Goal: Task Accomplishment & Management: Manage account settings

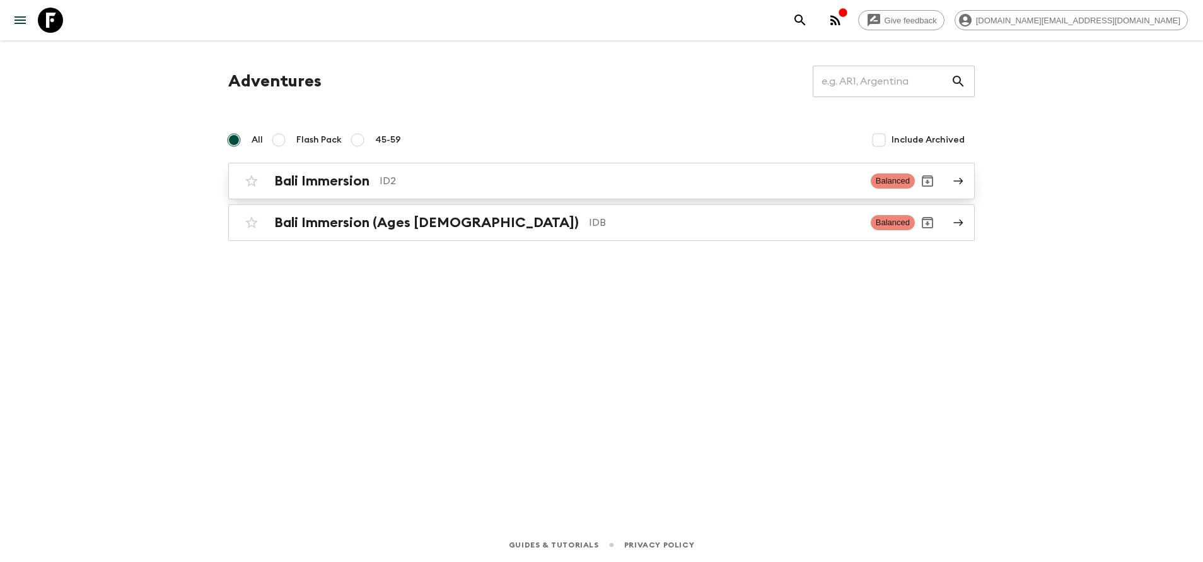
click at [418, 173] on div "Bali Immersion ID2" at bounding box center [567, 181] width 586 height 16
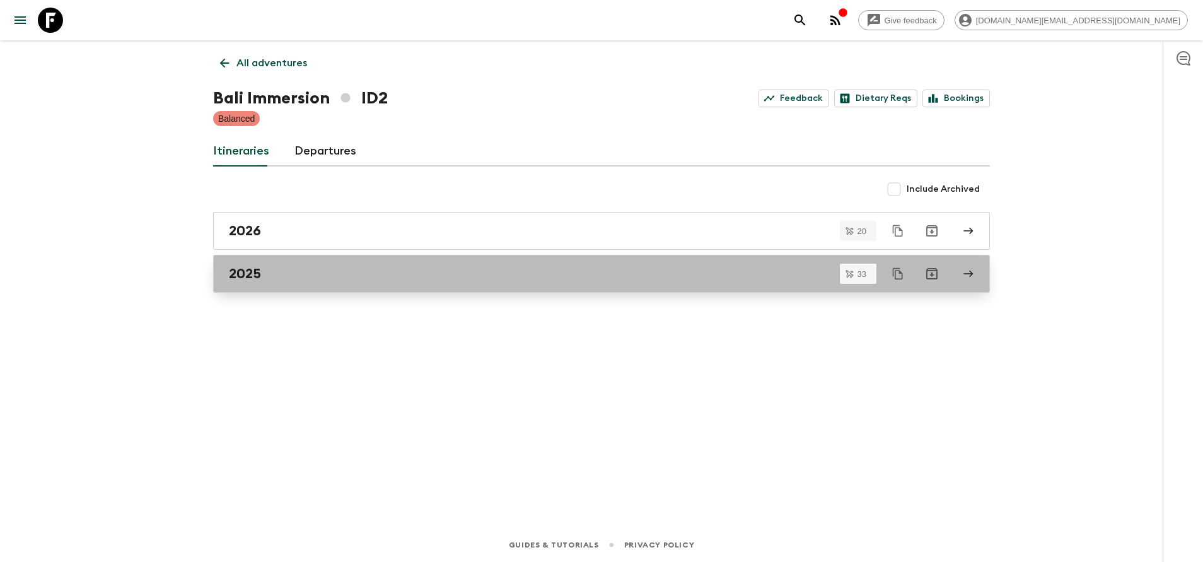
click at [349, 268] on div "2025" at bounding box center [589, 273] width 721 height 16
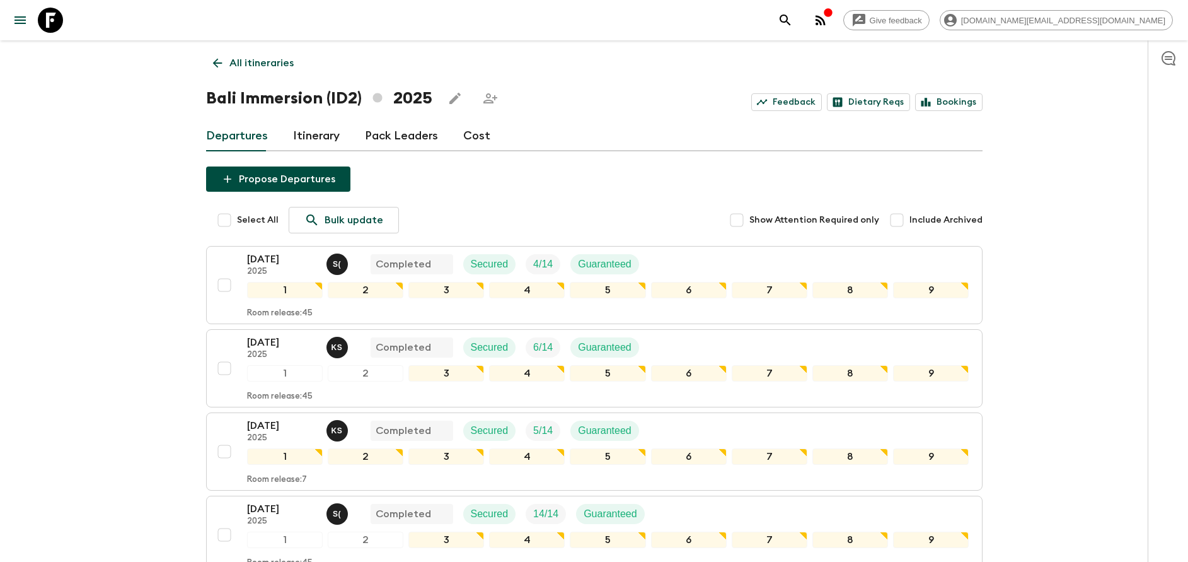
click at [237, 62] on p "All itineraries" at bounding box center [261, 62] width 64 height 15
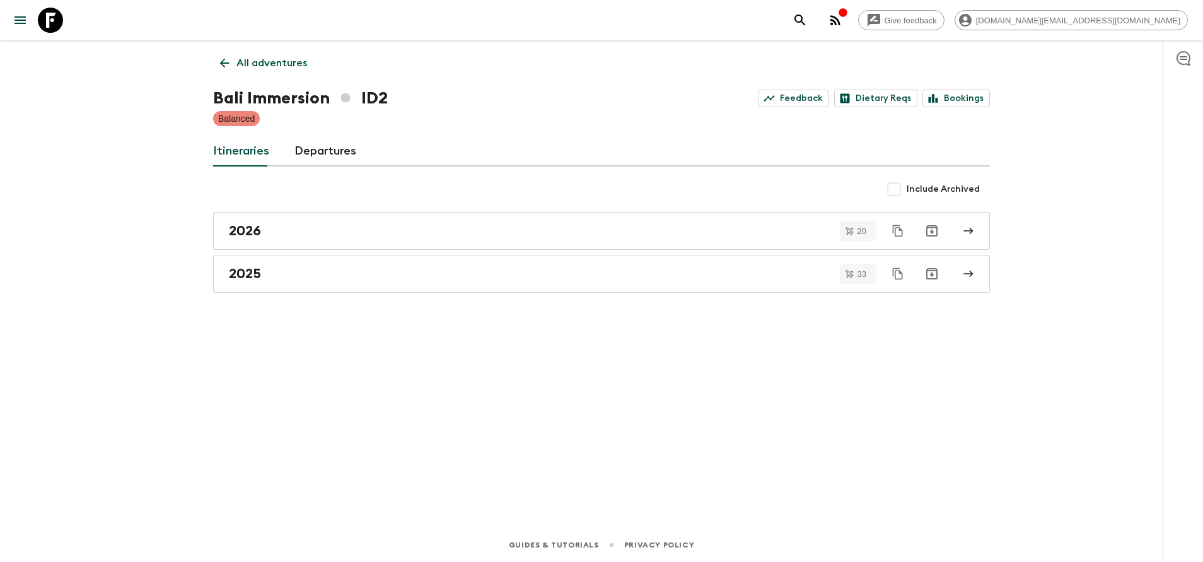
click at [272, 42] on div "All adventures Bali Immersion ID2 Feedback Dietary Reqs Bookings Balanced Itine…" at bounding box center [601, 266] width 807 height 452
click at [269, 51] on link "All adventures" at bounding box center [263, 62] width 101 height 25
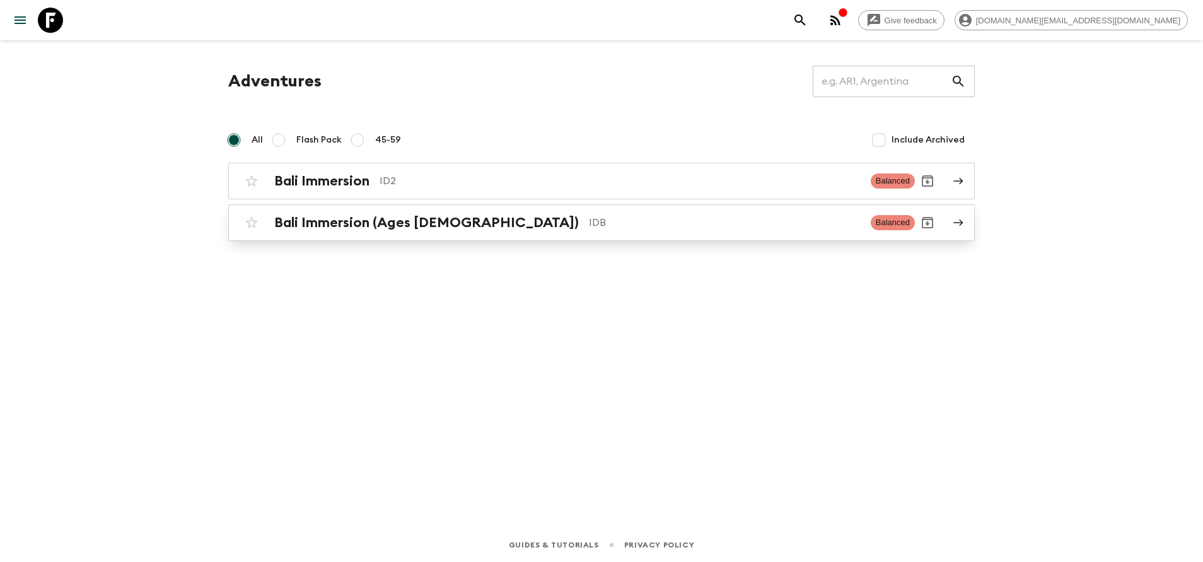
click at [312, 222] on h2 "Bali Immersion (Ages [DEMOGRAPHIC_DATA])" at bounding box center [426, 222] width 305 height 16
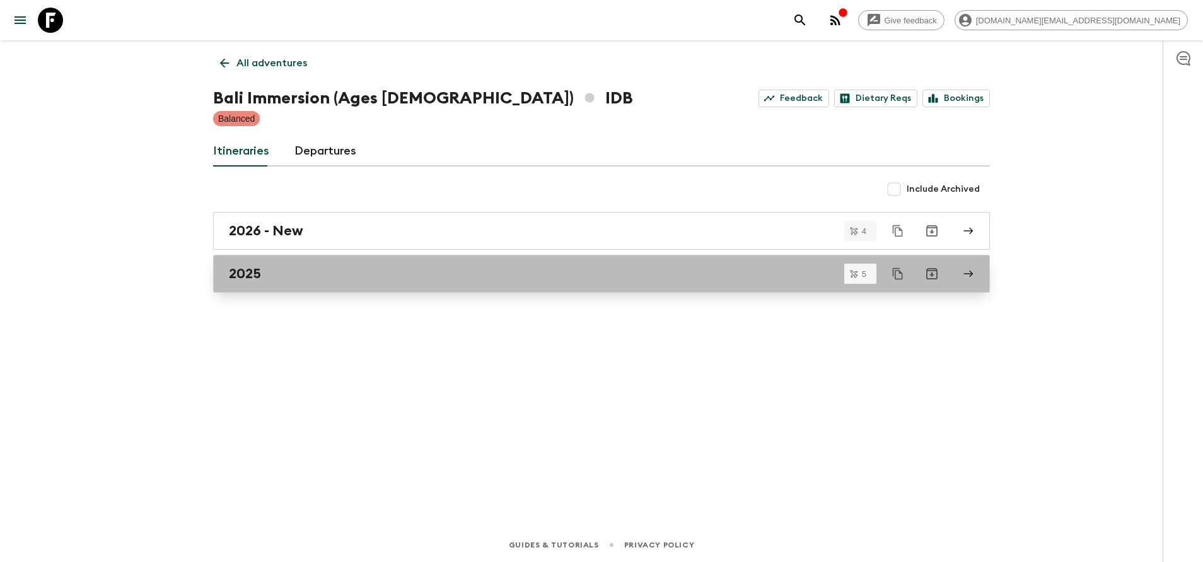
click at [301, 270] on div "2025" at bounding box center [589, 273] width 721 height 16
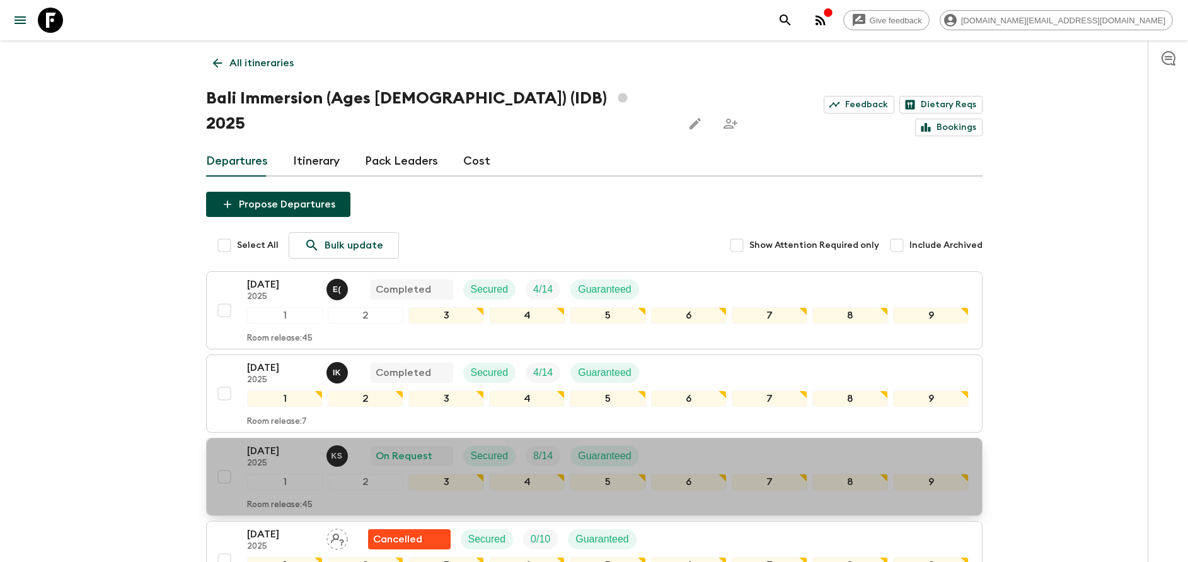
click at [247, 443] on p "[DATE]" at bounding box center [281, 450] width 69 height 15
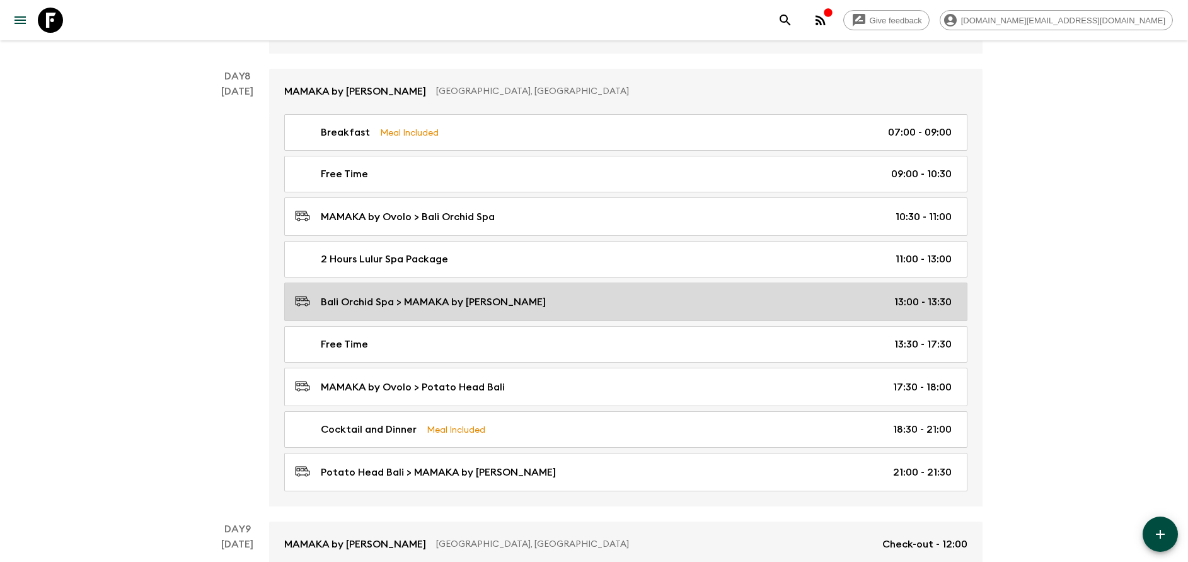
scroll to position [3026, 0]
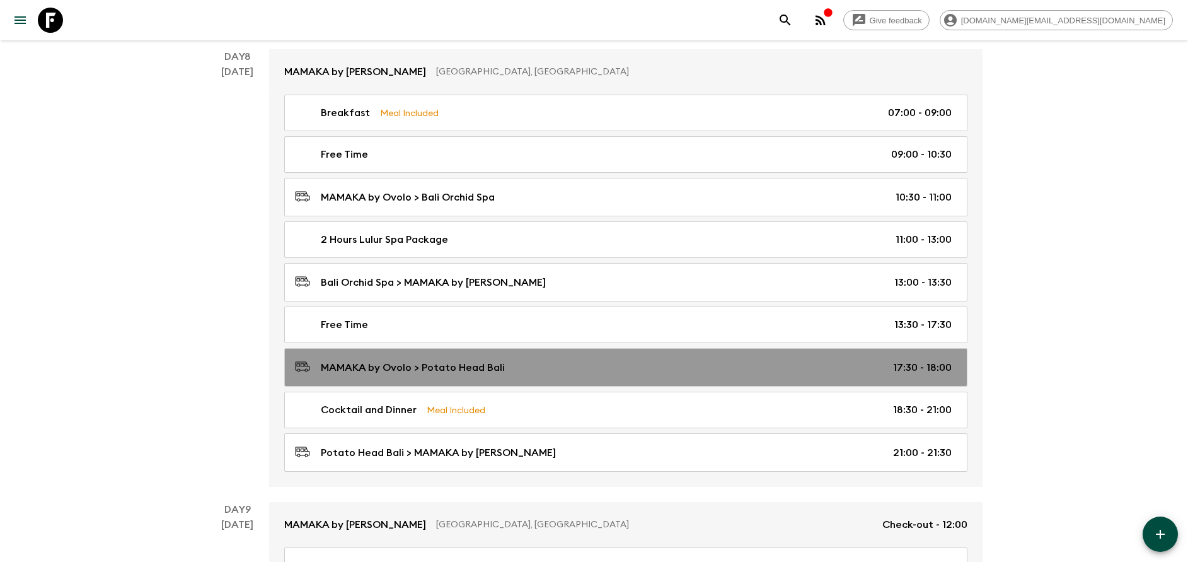
click at [461, 376] on link "MAMAKA by Ovolo > Potato Head [GEOGRAPHIC_DATA] 17:30 - 18:00" at bounding box center [625, 367] width 683 height 38
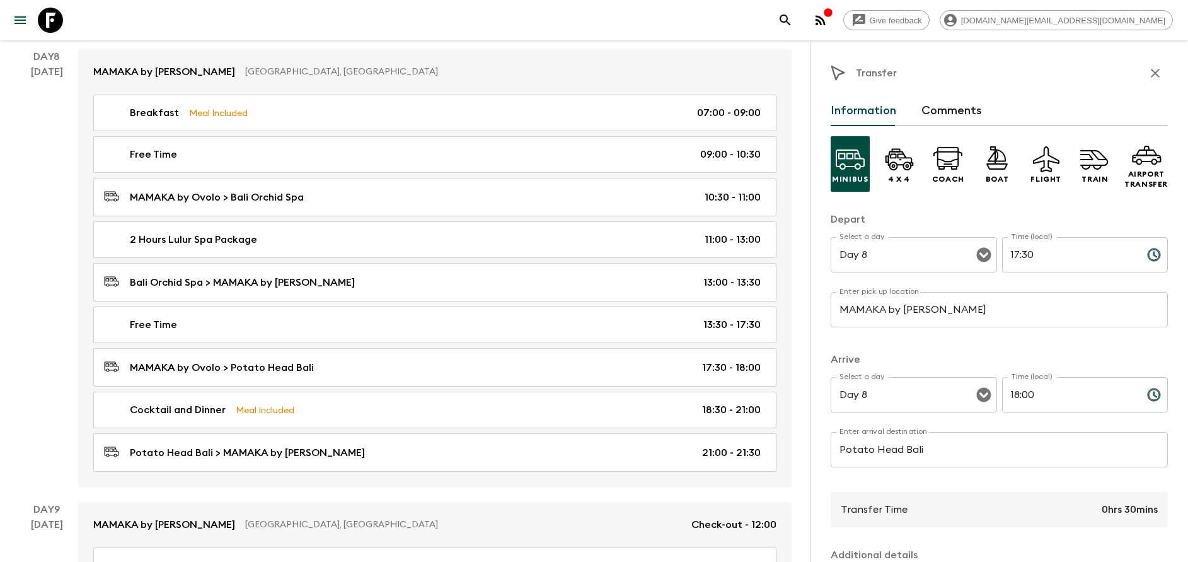
click at [925, 445] on input "Potato Head Bali" at bounding box center [999, 449] width 337 height 35
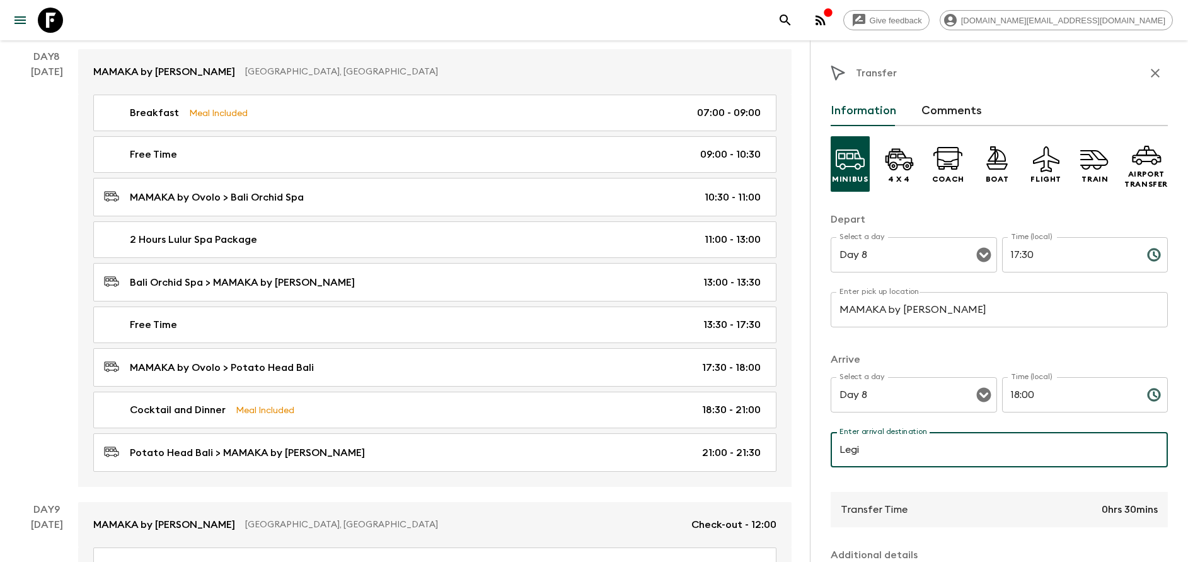
type input "[GEOGRAPHIC_DATA]"
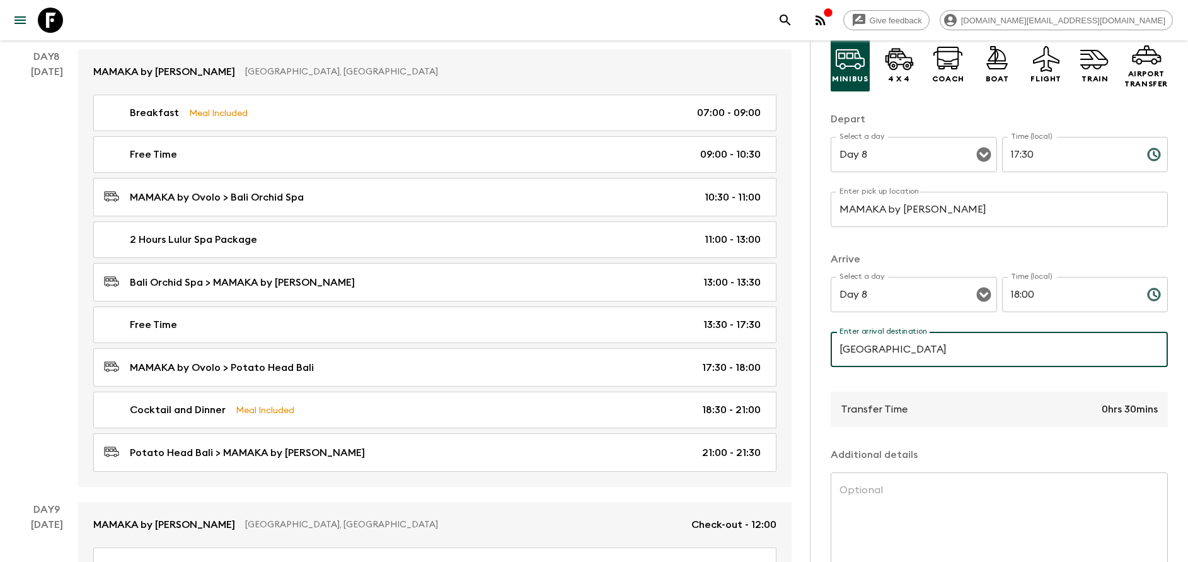
scroll to position [166, 0]
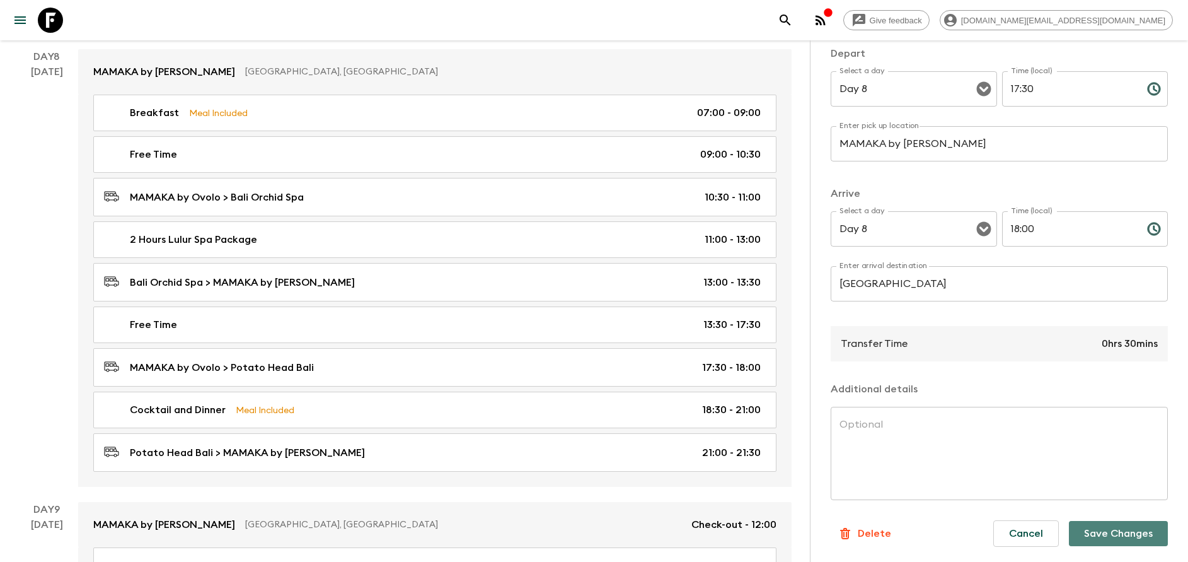
click at [1134, 534] on button "Save Changes" at bounding box center [1118, 533] width 99 height 25
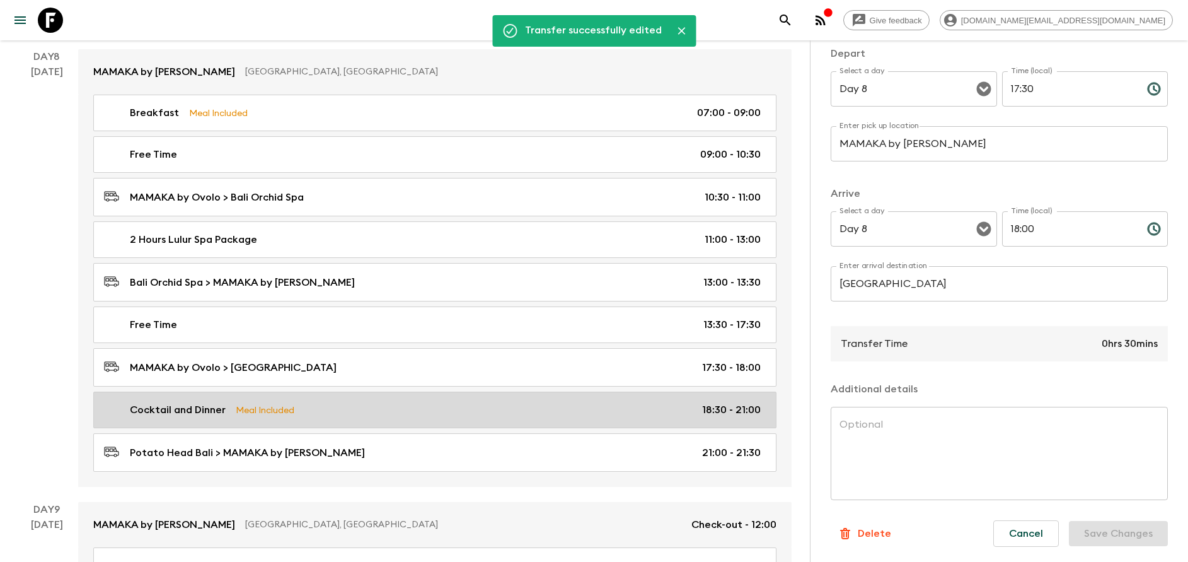
click at [596, 417] on div "Cocktail and Dinner Meal Included 18:30 - 21:00" at bounding box center [432, 409] width 657 height 15
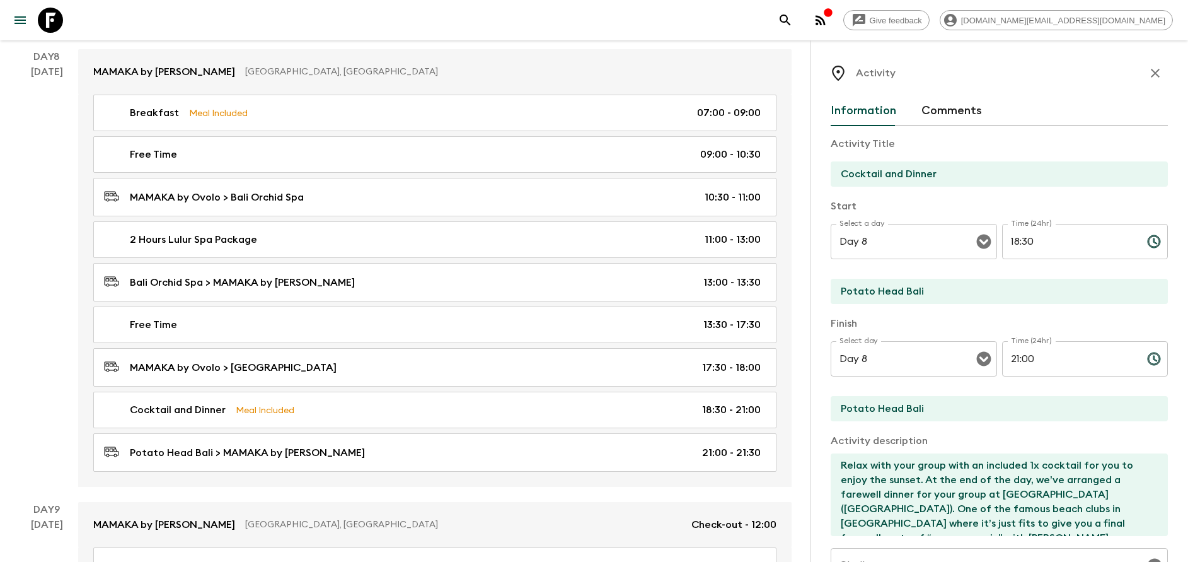
click at [937, 287] on input "Potato Head Bali" at bounding box center [994, 291] width 327 height 25
type input "[GEOGRAPHIC_DATA]"
click at [937, 408] on input "Potato Head Bali" at bounding box center [994, 408] width 327 height 25
type input "[GEOGRAPHIC_DATA]"
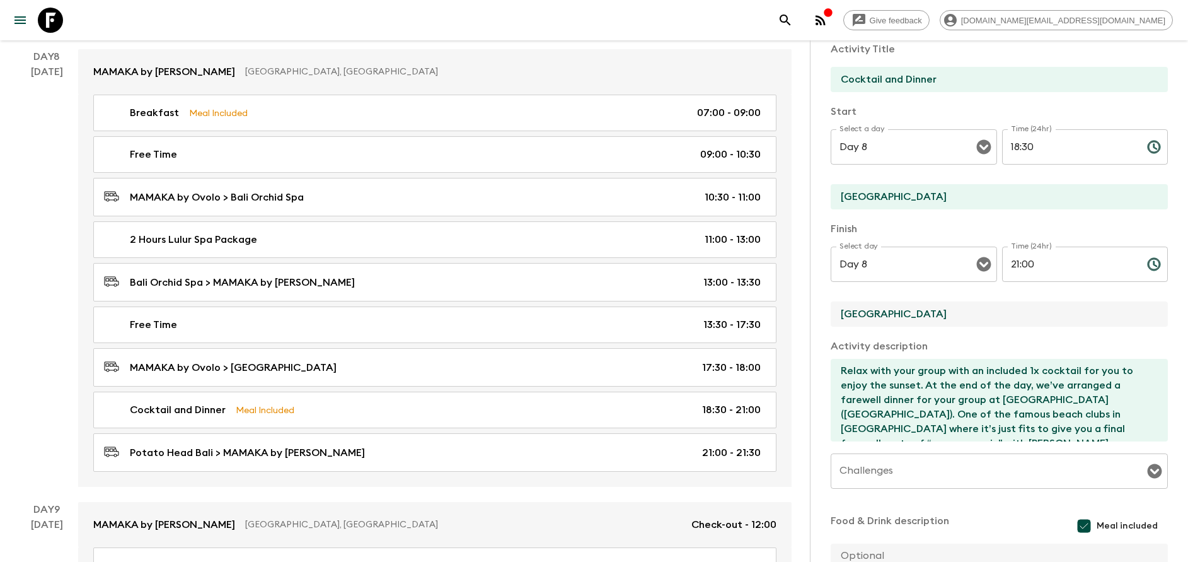
click at [1006, 398] on textarea "Relax with your group with an included 1x cocktail for you to enjoy the sunset.…" at bounding box center [994, 400] width 327 height 83
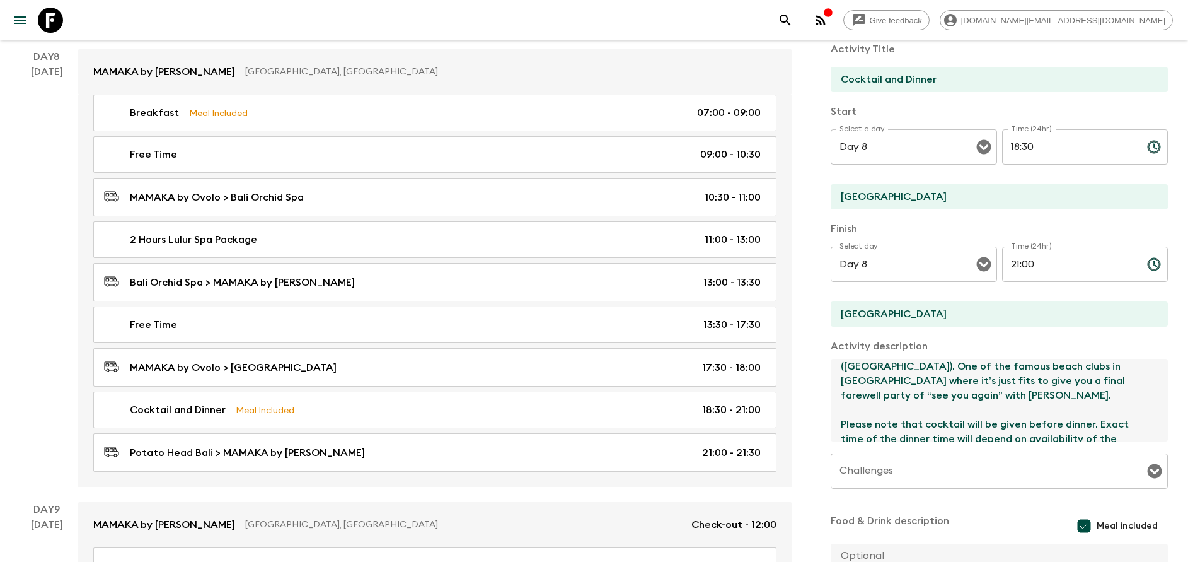
scroll to position [73, 0]
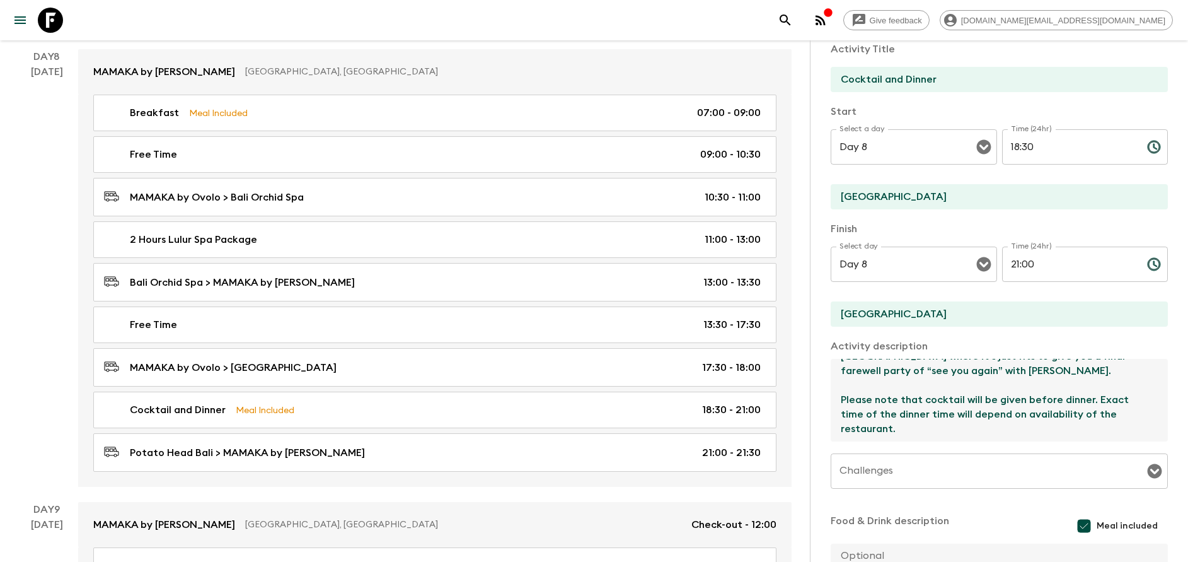
click at [943, 373] on textarea "Relax with your group with an included 1x cocktail for you to enjoy the sunset.…" at bounding box center [994, 400] width 327 height 83
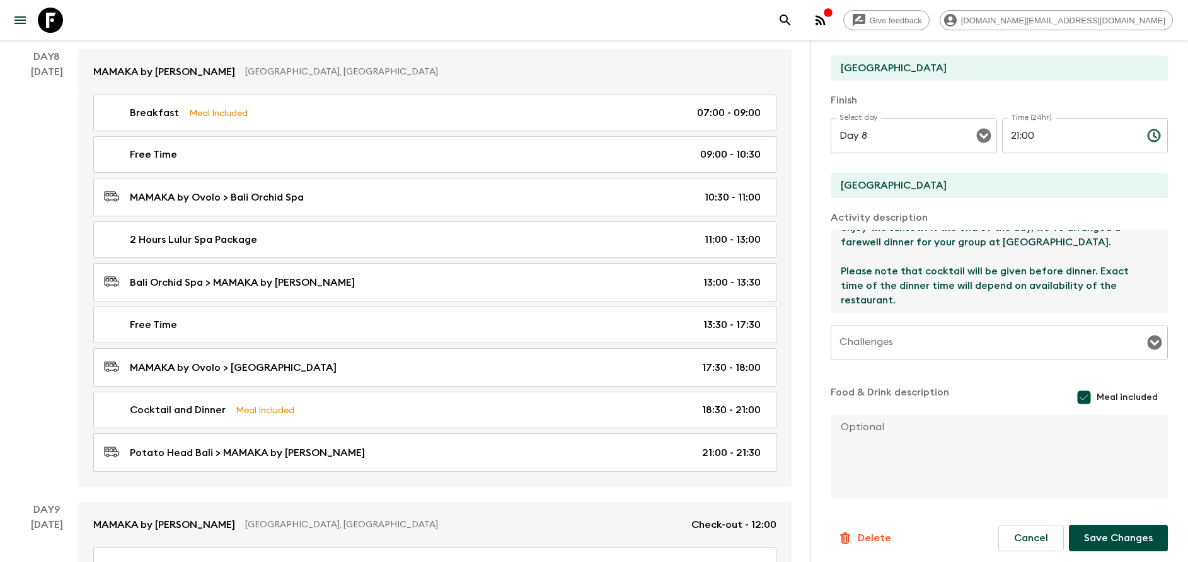
scroll to position [228, 0]
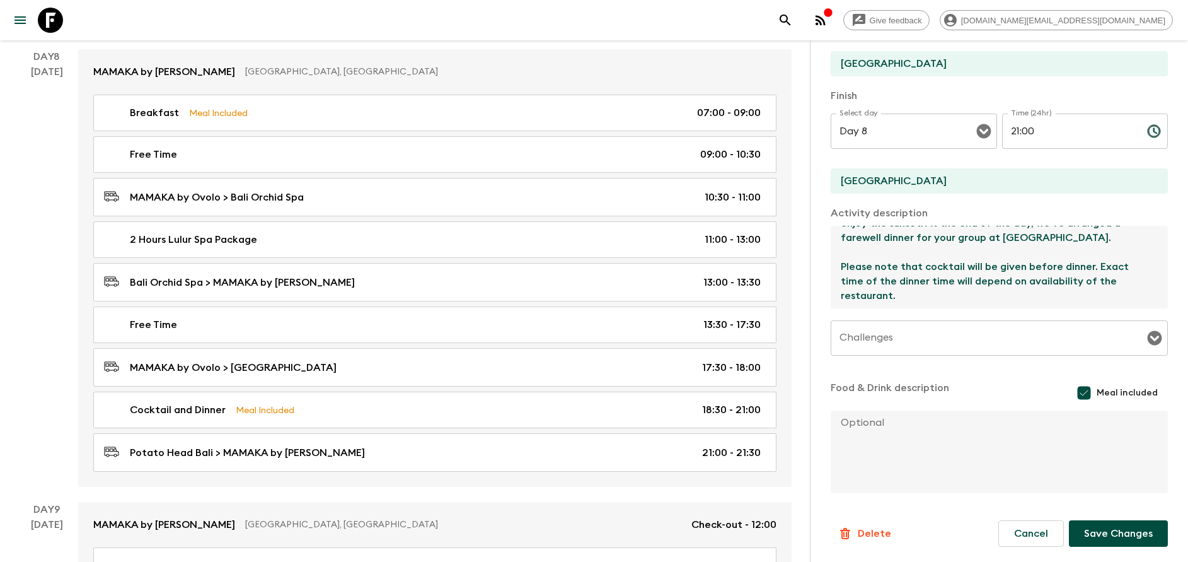
type textarea "Relax with your group with an included 1x cocktail for you to enjoy the sunset.…"
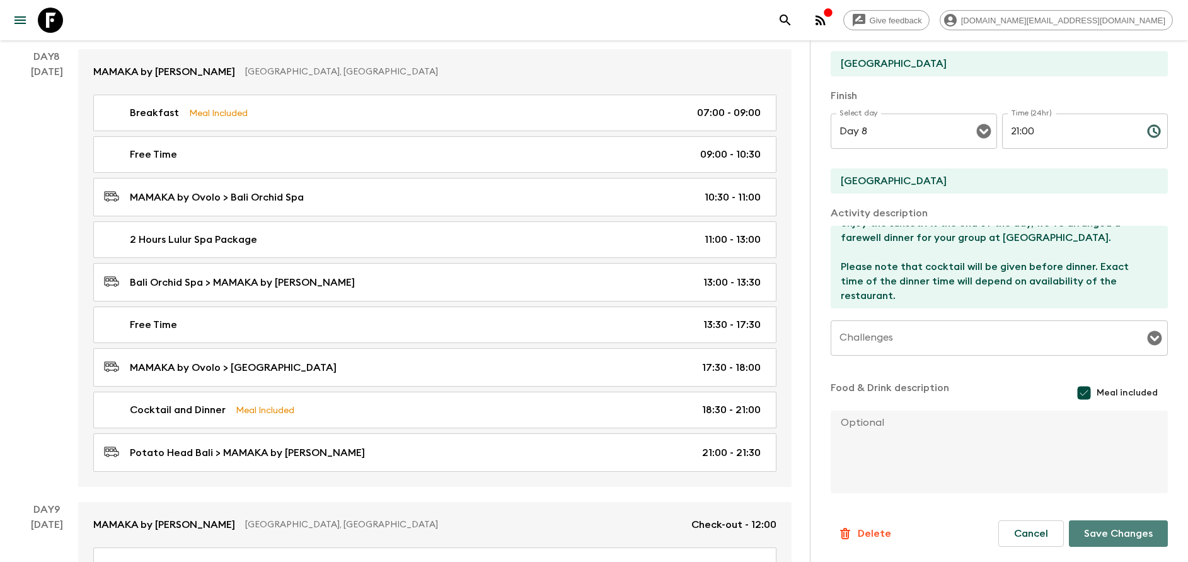
click at [1088, 529] on button "Save Changes" at bounding box center [1118, 533] width 99 height 26
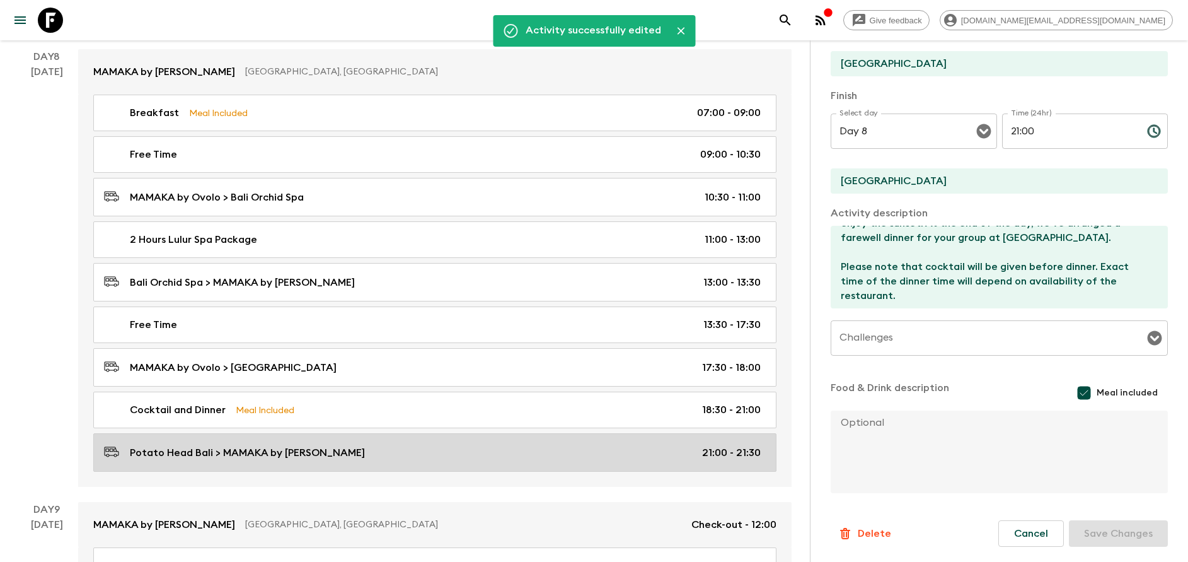
click at [304, 444] on div "Potato Head Bali > MAMAKA by Ovolo 21:00 - 21:30" at bounding box center [432, 452] width 657 height 17
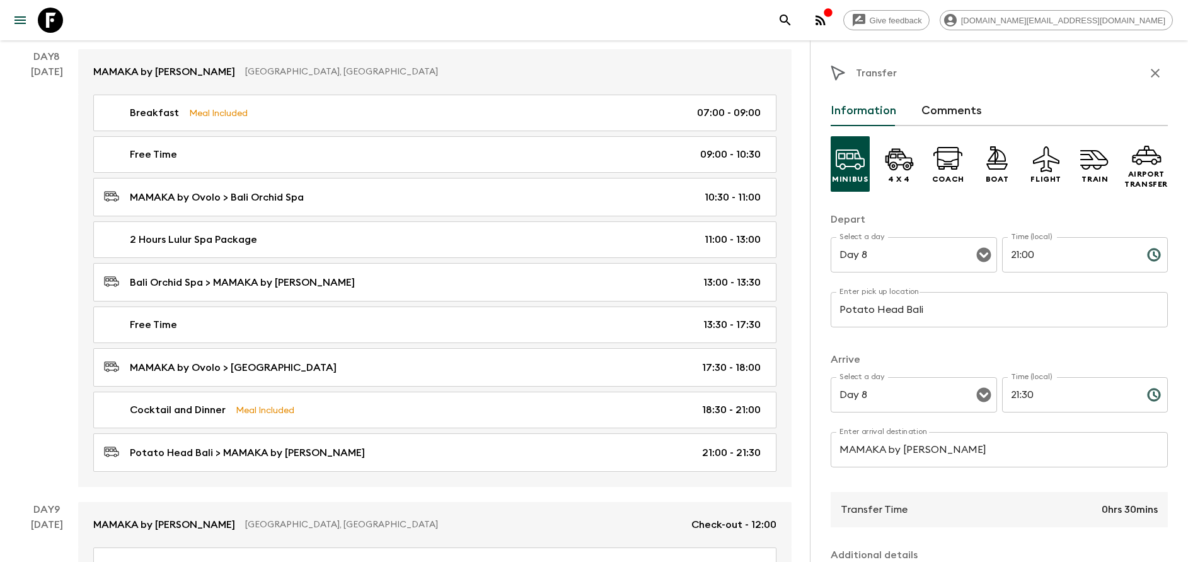
click at [920, 315] on input "Potato Head Bali" at bounding box center [999, 309] width 337 height 35
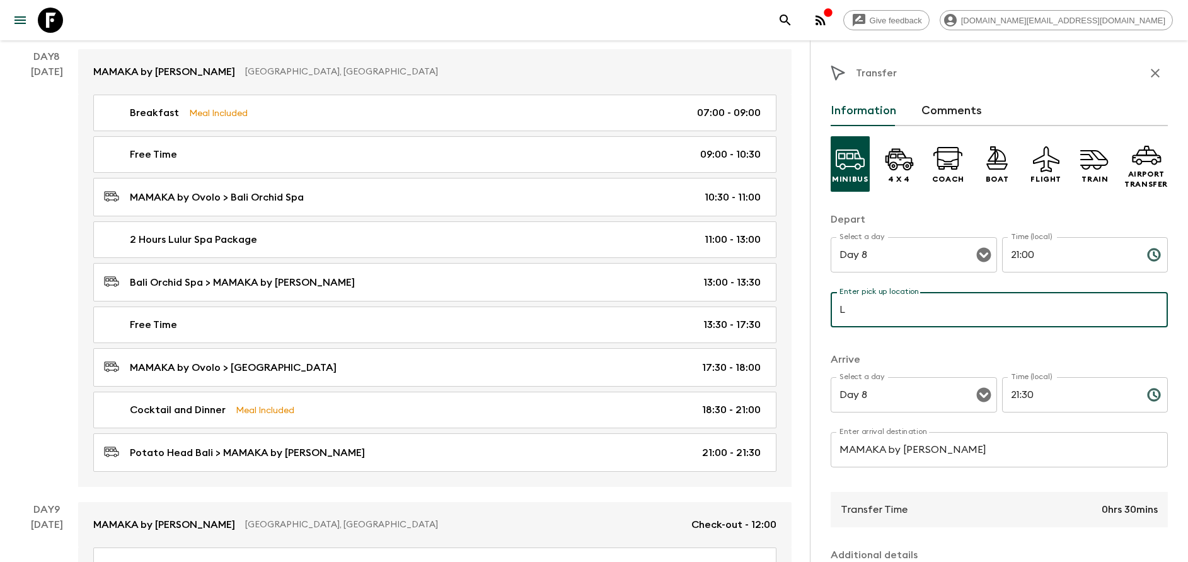
type input "[GEOGRAPHIC_DATA]"
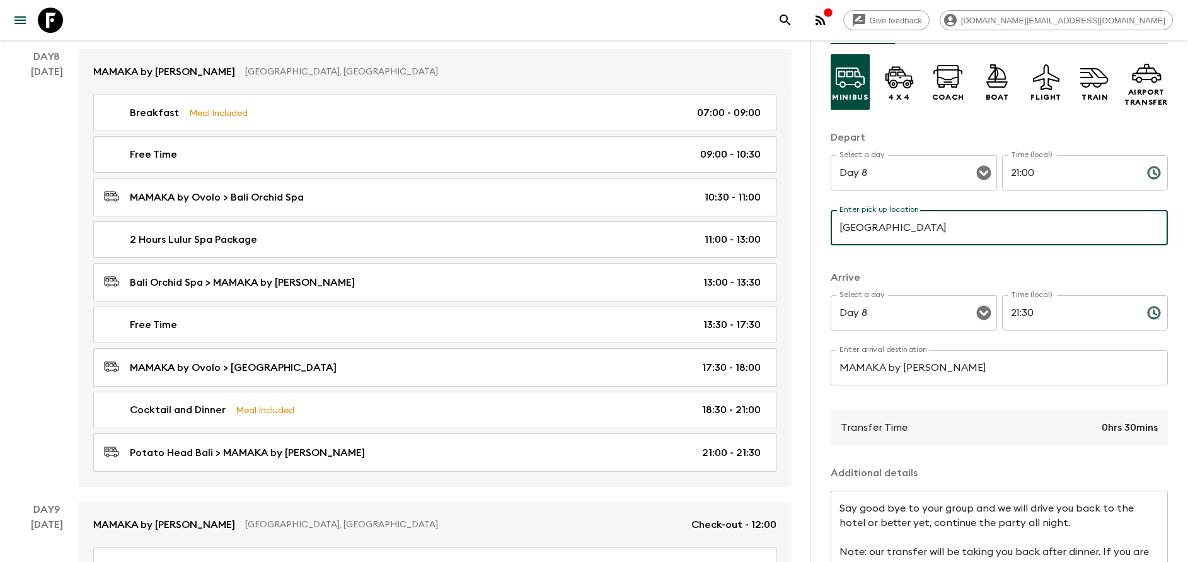
scroll to position [166, 0]
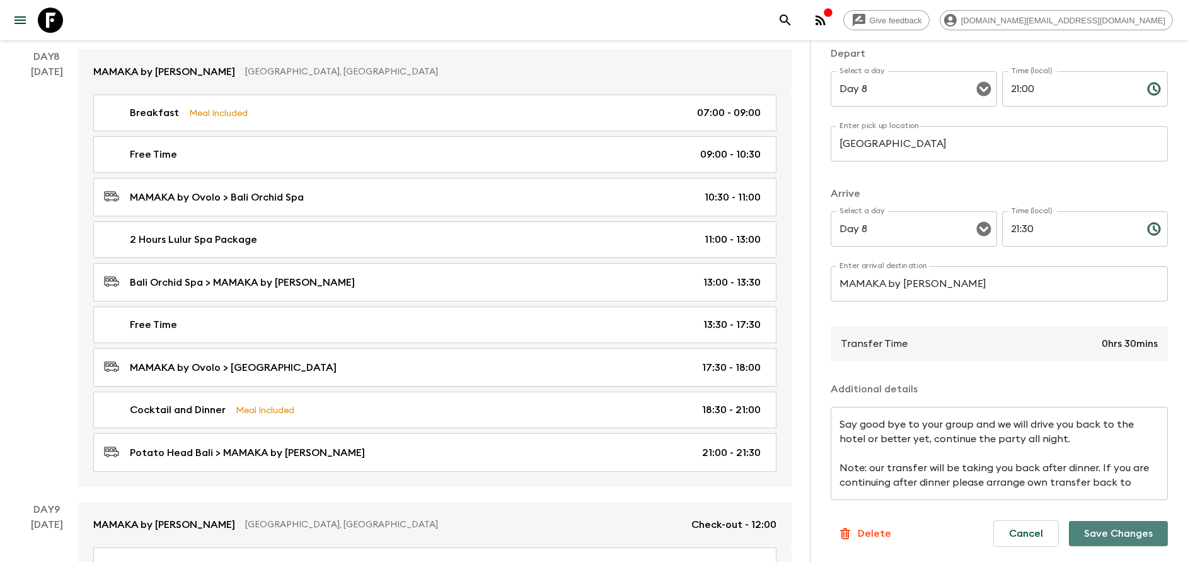
click at [1079, 522] on button "Save Changes" at bounding box center [1118, 533] width 99 height 25
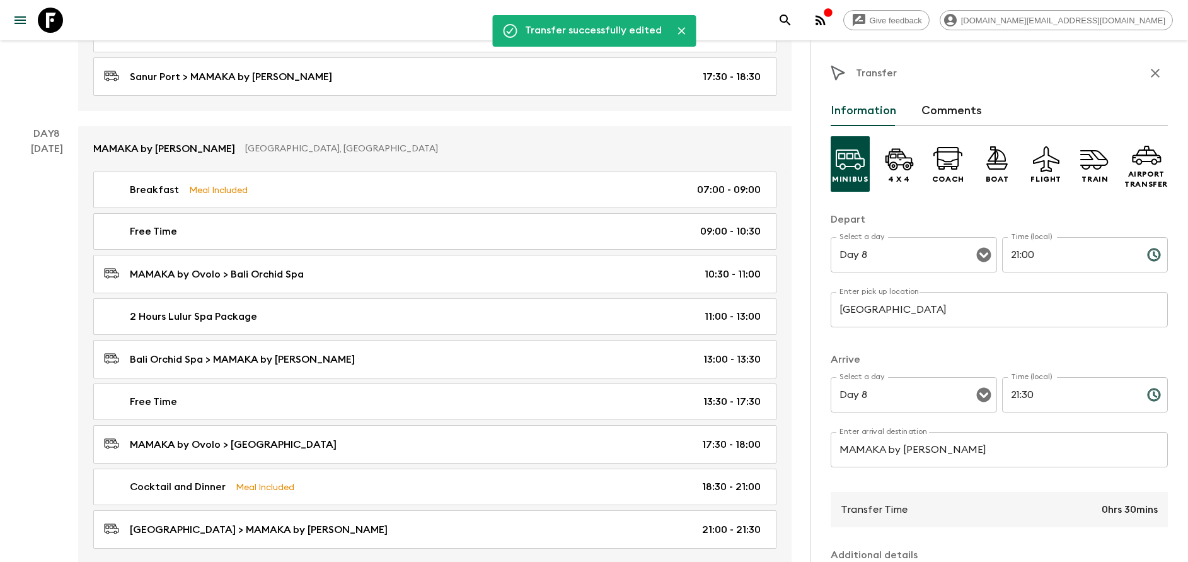
scroll to position [2944, 0]
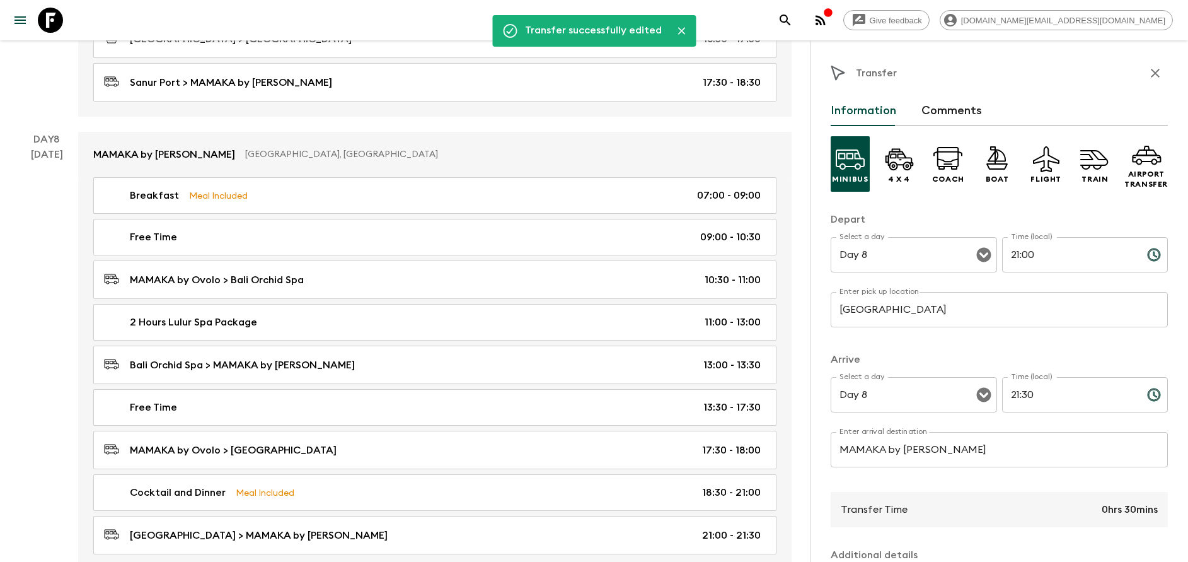
click at [1148, 80] on icon "button" at bounding box center [1155, 73] width 15 height 15
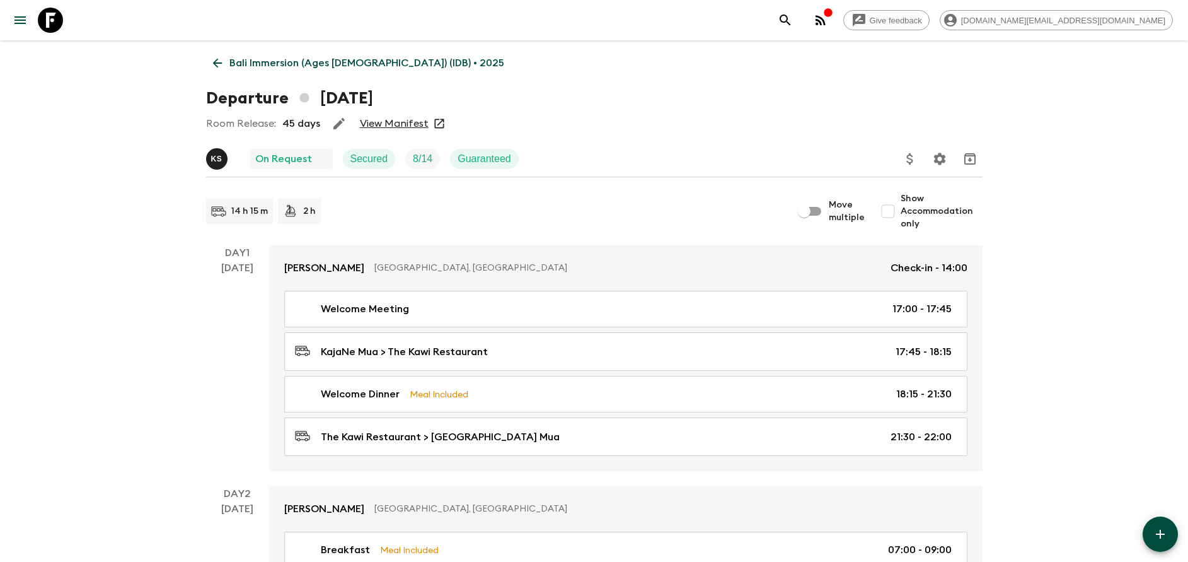
click at [403, 128] on link "View Manifest" at bounding box center [394, 123] width 69 height 13
